Goal: Information Seeking & Learning: Learn about a topic

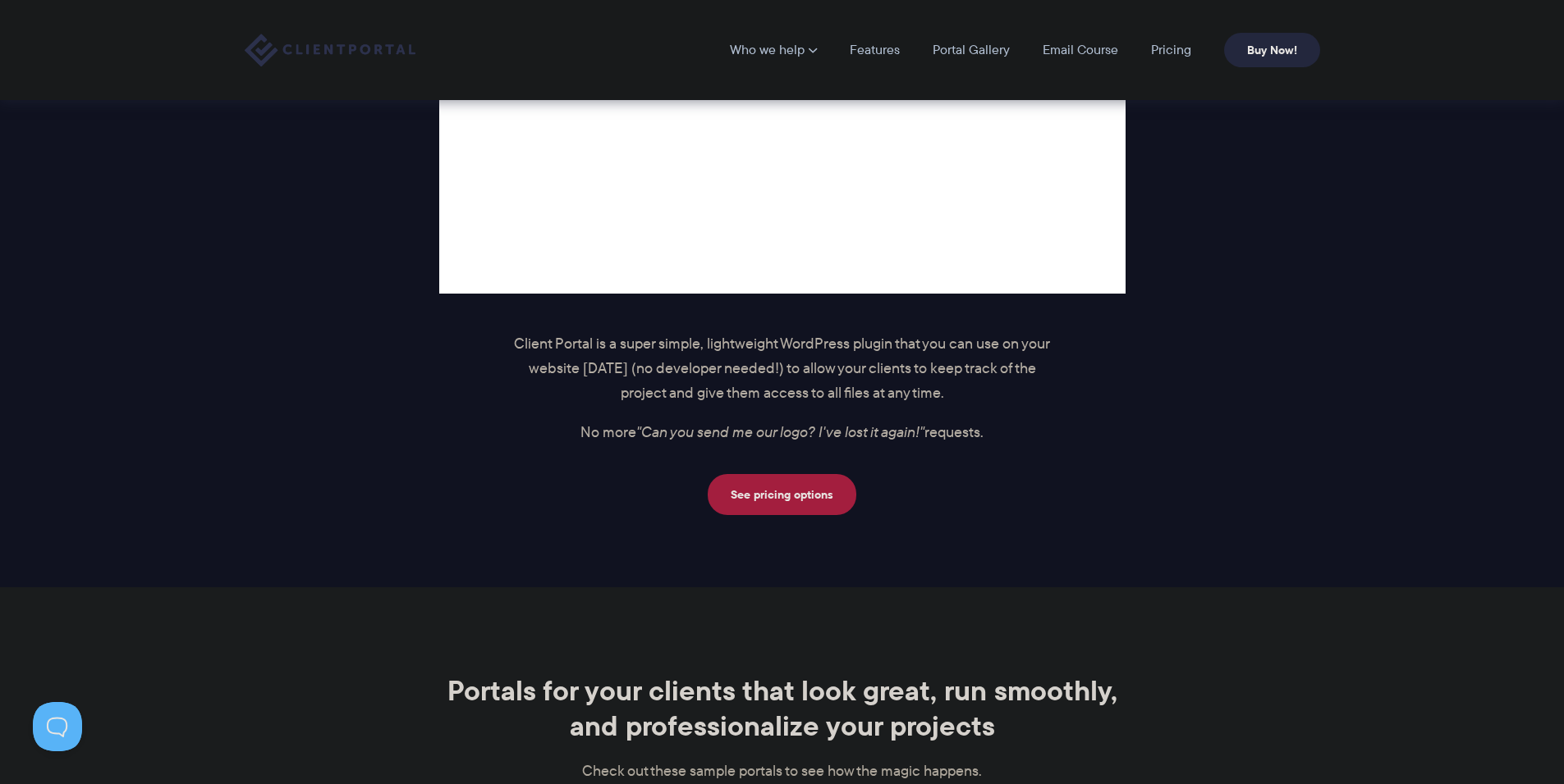
scroll to position [1969, 0]
